Goal: Information Seeking & Learning: Learn about a topic

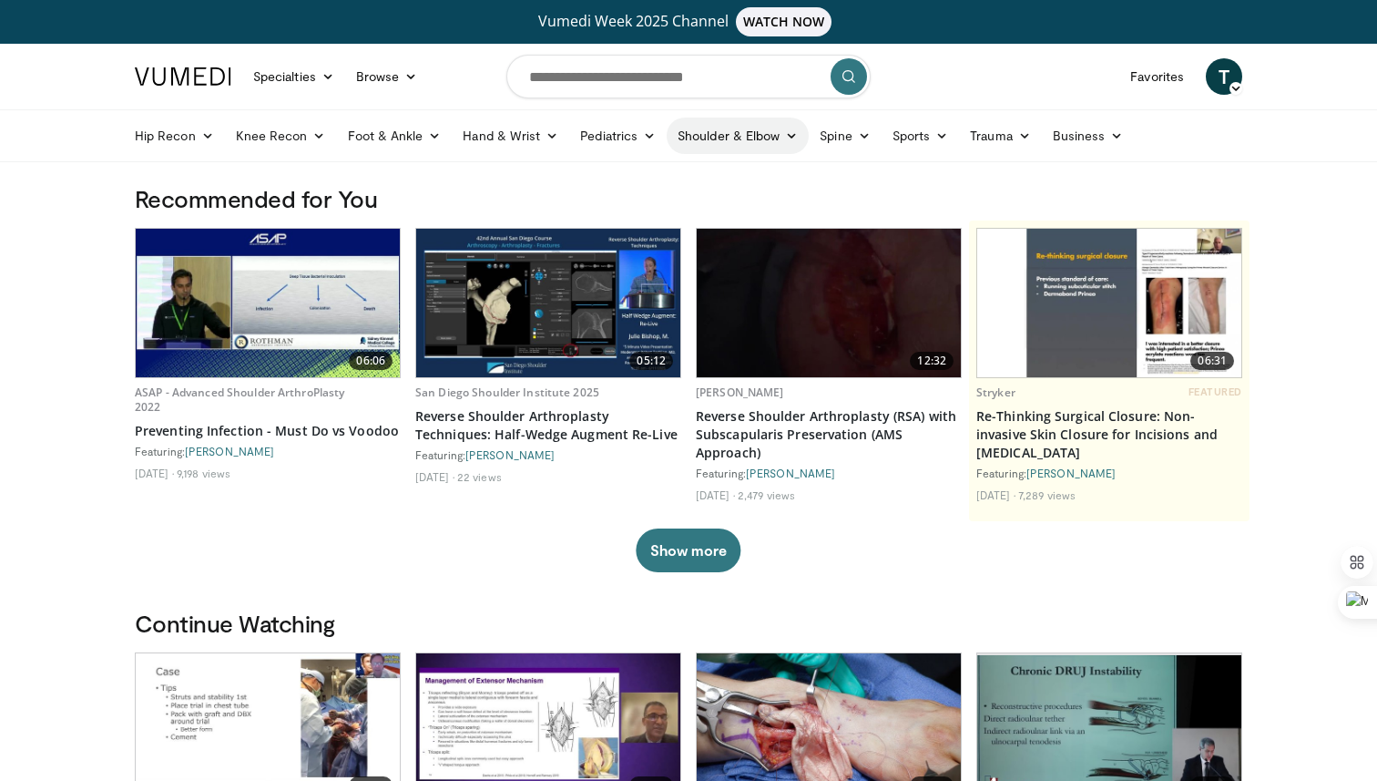
click at [773, 138] on link "Shoulder & Elbow" at bounding box center [738, 136] width 142 height 36
click at [641, 211] on link "Shoulder" at bounding box center [699, 207] width 217 height 29
